Goal: Task Accomplishment & Management: Manage account settings

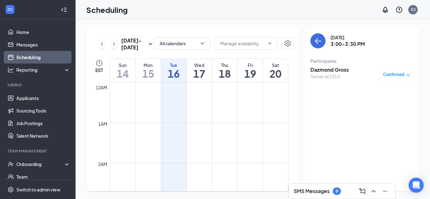
scroll to position [593, 0]
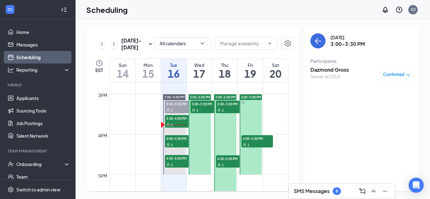
click at [179, 141] on span "4:00-4:30 PM" at bounding box center [180, 138] width 31 height 6
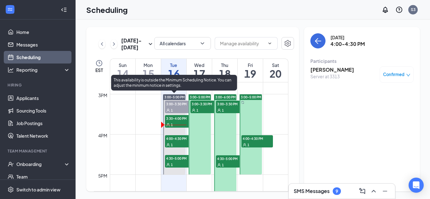
click at [176, 154] on div at bounding box center [174, 134] width 22 height 80
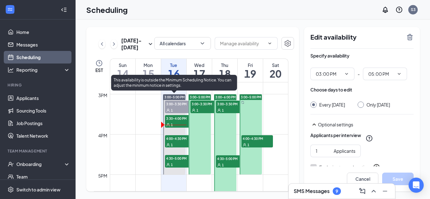
type input "03:00 PM"
type input "05:00 PM"
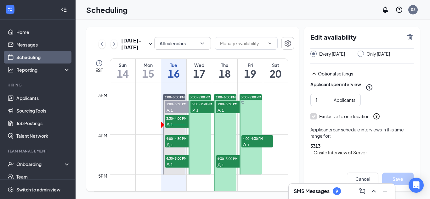
scroll to position [73, 0]
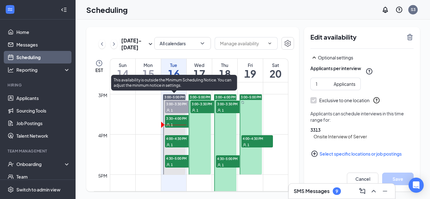
click at [173, 163] on div "1" at bounding box center [180, 165] width 31 height 6
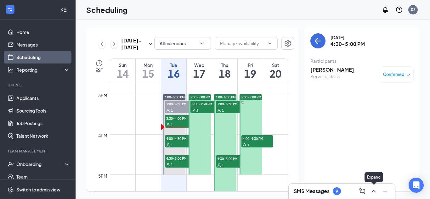
click at [374, 192] on icon "ChevronUp" at bounding box center [374, 192] width 8 height 8
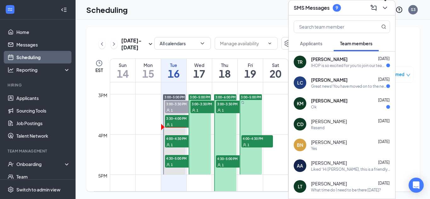
click at [384, 8] on icon "ChevronDown" at bounding box center [385, 8] width 8 height 8
